Goal: Information Seeking & Learning: Understand process/instructions

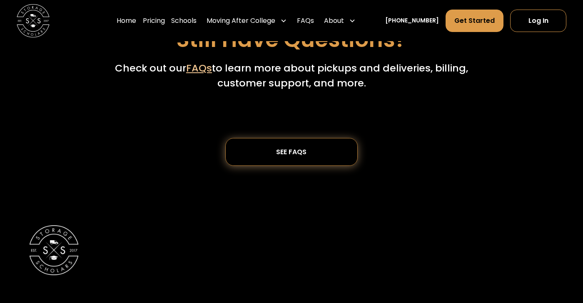
scroll to position [2482, 0]
click at [301, 159] on div "SEE FAQs" at bounding box center [291, 151] width 60 height 27
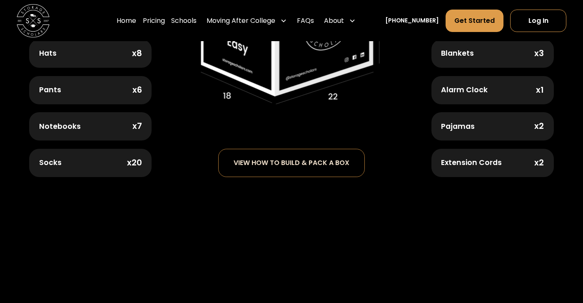
scroll to position [550, 0]
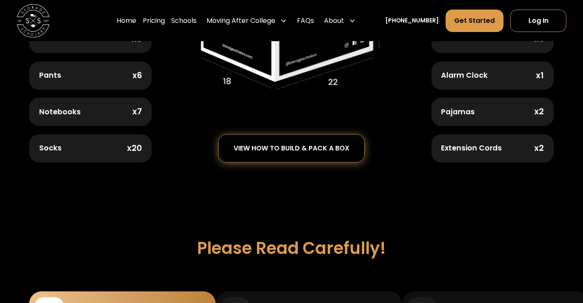
click at [311, 150] on div "view how to build & pack a box" at bounding box center [291, 148] width 146 height 27
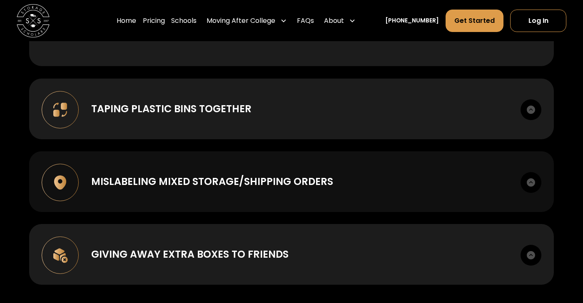
scroll to position [977, 0]
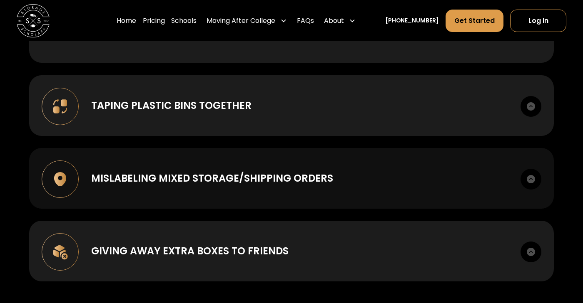
click at [291, 174] on div "Mislabeling mixed storage/shipping orders" at bounding box center [212, 178] width 242 height 15
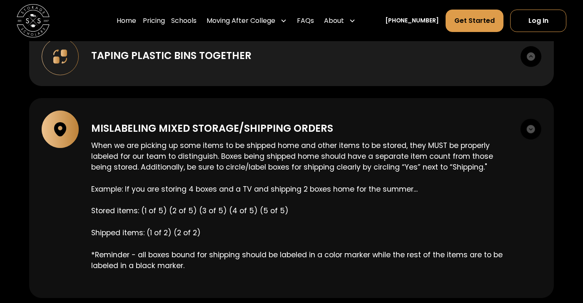
scroll to position [1028, 0]
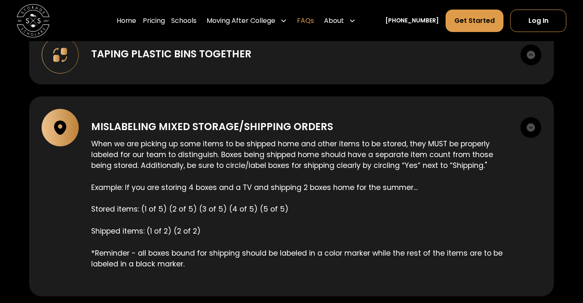
click at [314, 21] on link "FAQs" at bounding box center [305, 20] width 17 height 23
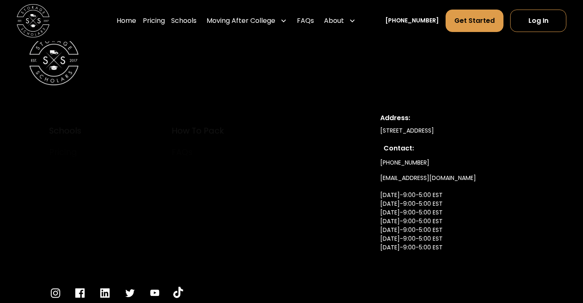
scroll to position [2716, 0]
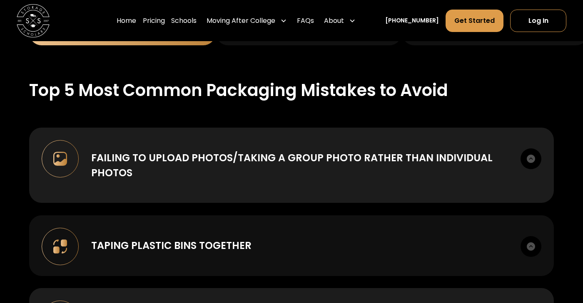
scroll to position [831, 0]
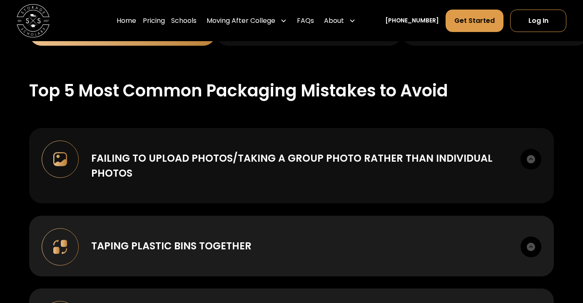
click at [328, 176] on div "Failing to upload photos/taking a group photo rather than individual photos" at bounding box center [299, 166] width 417 height 30
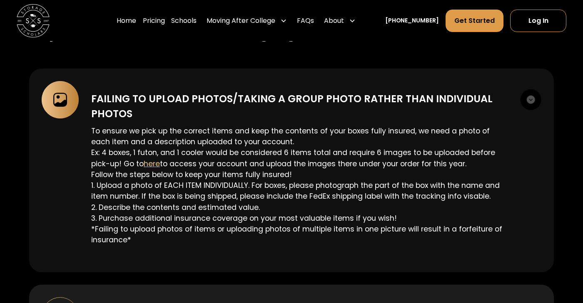
scroll to position [956, 0]
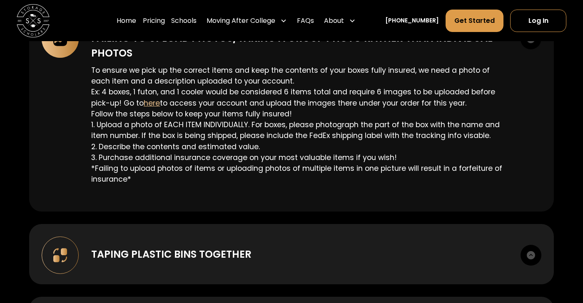
click at [328, 176] on p "To ensure we pick up the correct items and keep the contents of your boxes full…" at bounding box center [299, 125] width 417 height 120
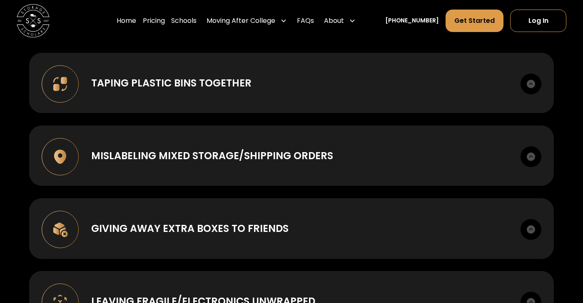
scroll to position [1108, 0]
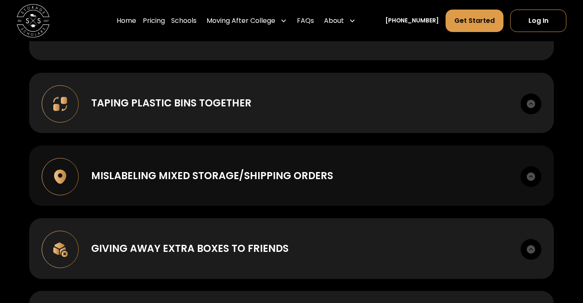
click at [234, 179] on div "Mislabeling mixed storage/shipping orders" at bounding box center [212, 176] width 242 height 15
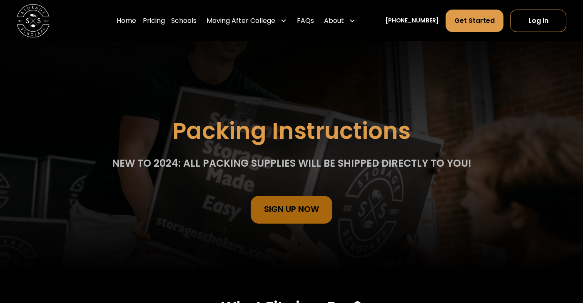
scroll to position [0, 0]
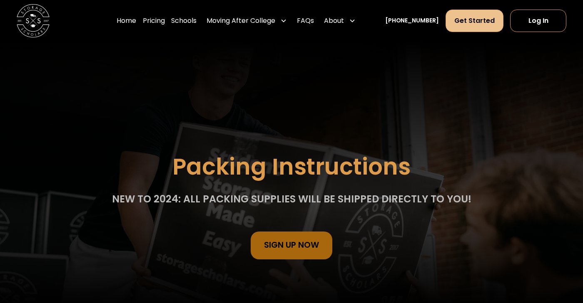
click at [471, 25] on link "Get Started" at bounding box center [474, 21] width 58 height 22
click at [312, 21] on link "FAQs" at bounding box center [305, 20] width 17 height 23
